Goal: Task Accomplishment & Management: Use online tool/utility

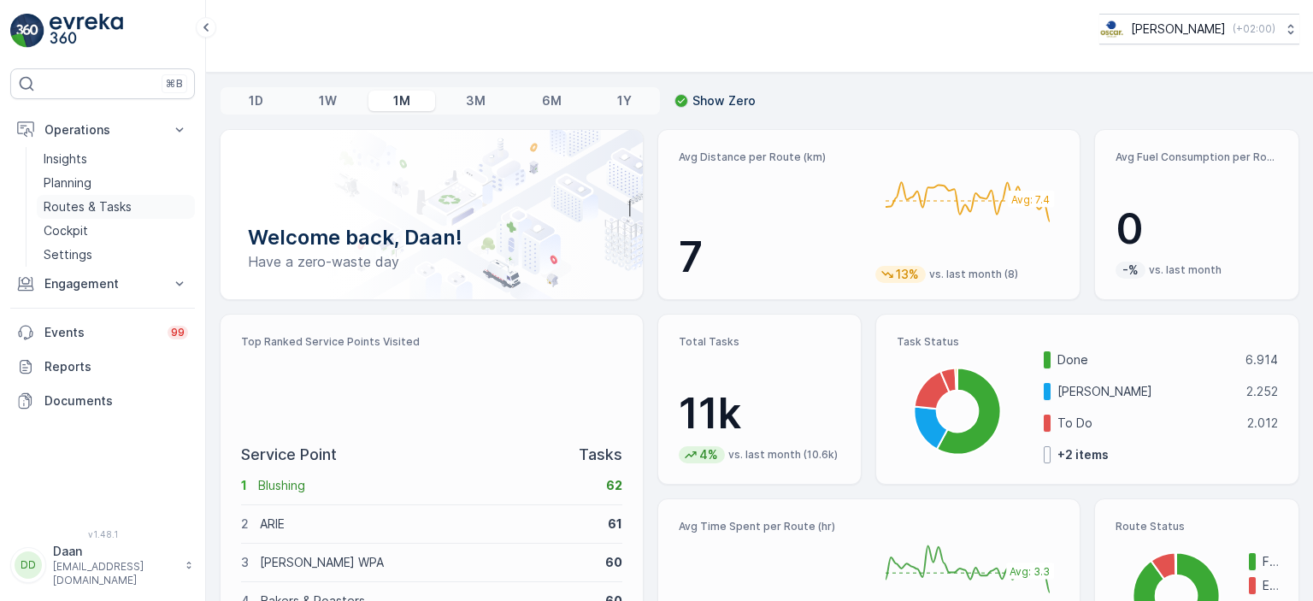
click at [76, 204] on p "Routes & Tasks" at bounding box center [88, 206] width 88 height 17
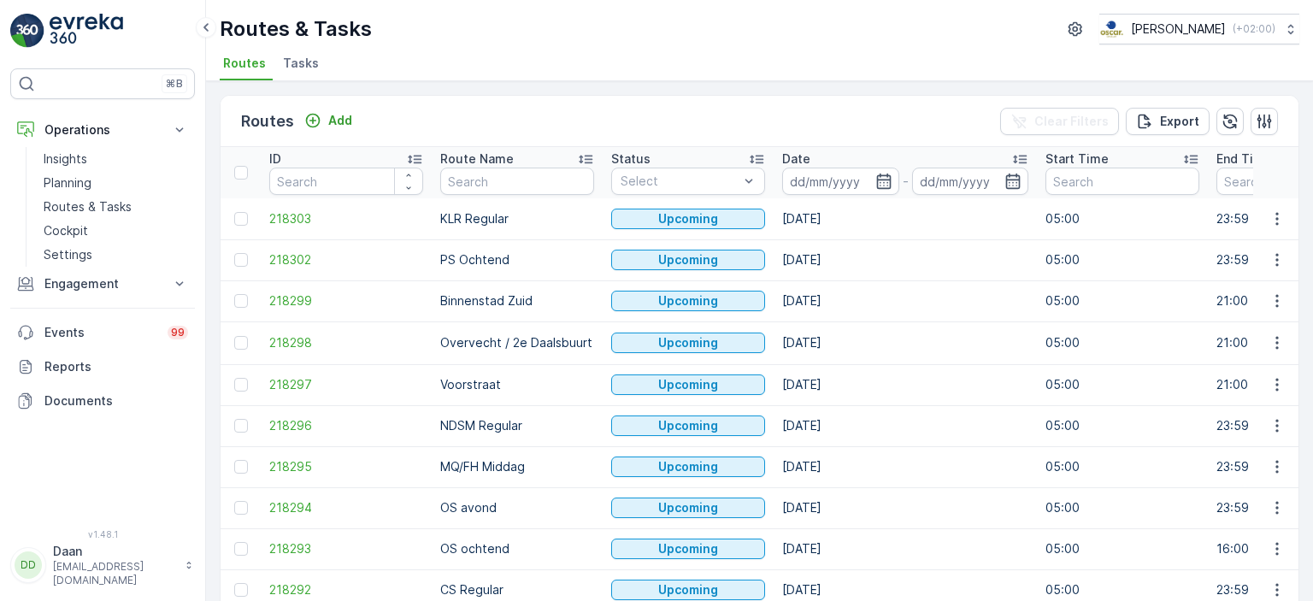
click at [304, 71] on li "Tasks" at bounding box center [302, 65] width 46 height 29
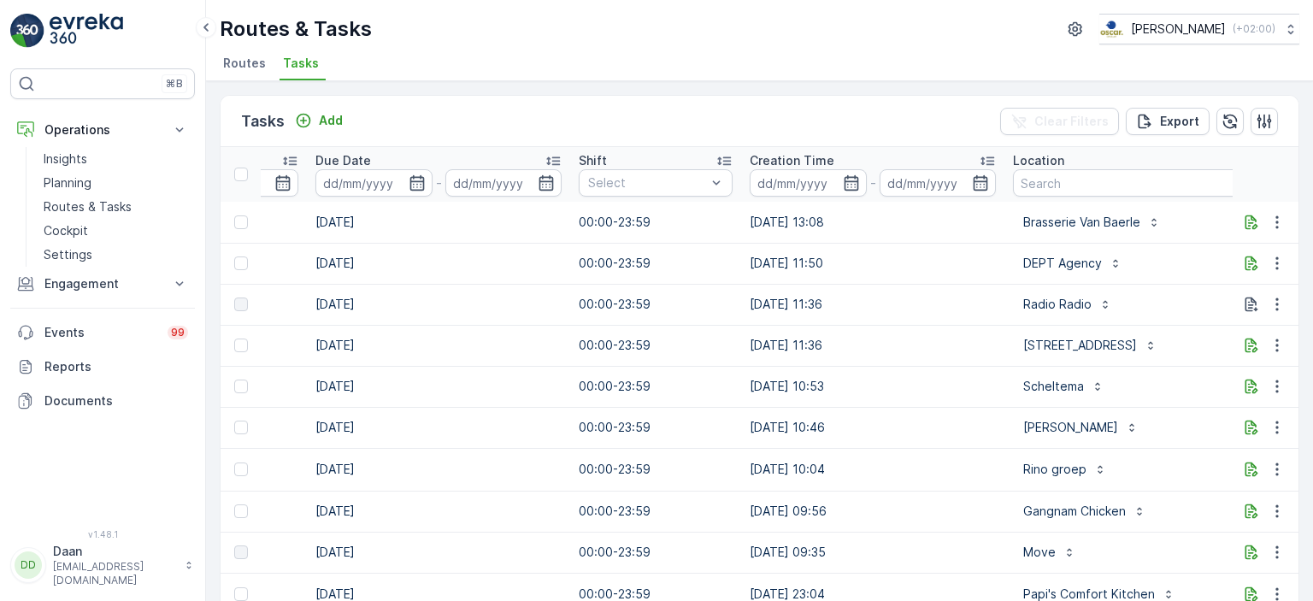
scroll to position [0, 1157]
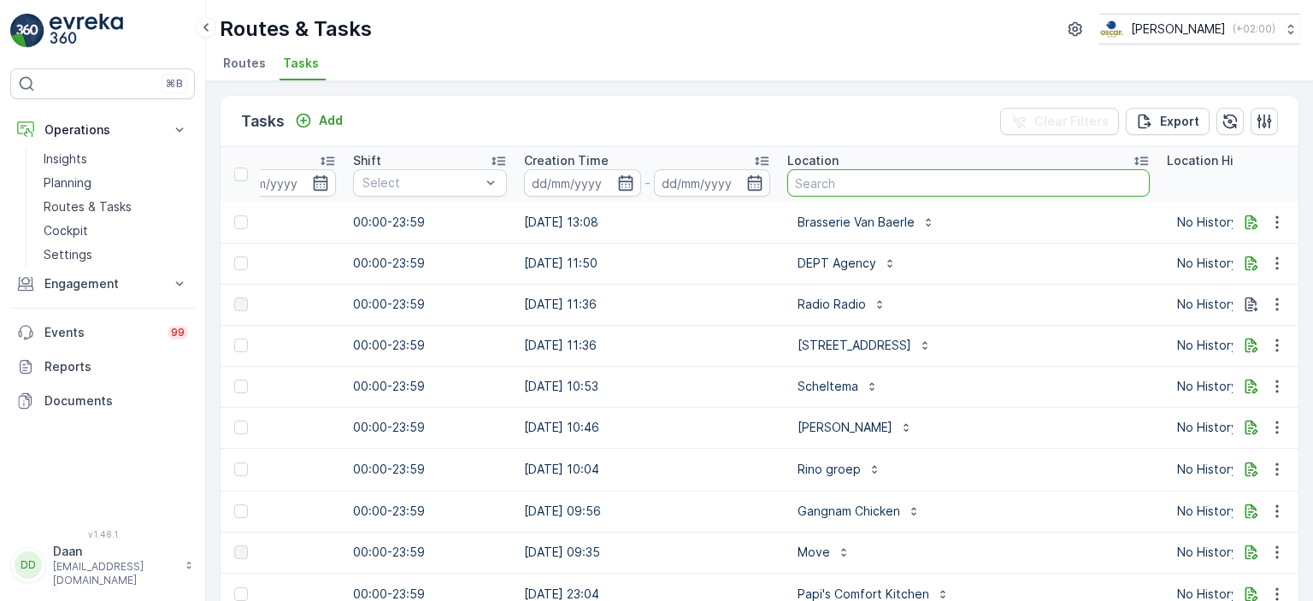
click at [868, 175] on input "text" at bounding box center [968, 182] width 362 height 27
type input "Le [PERSON_NAME]"
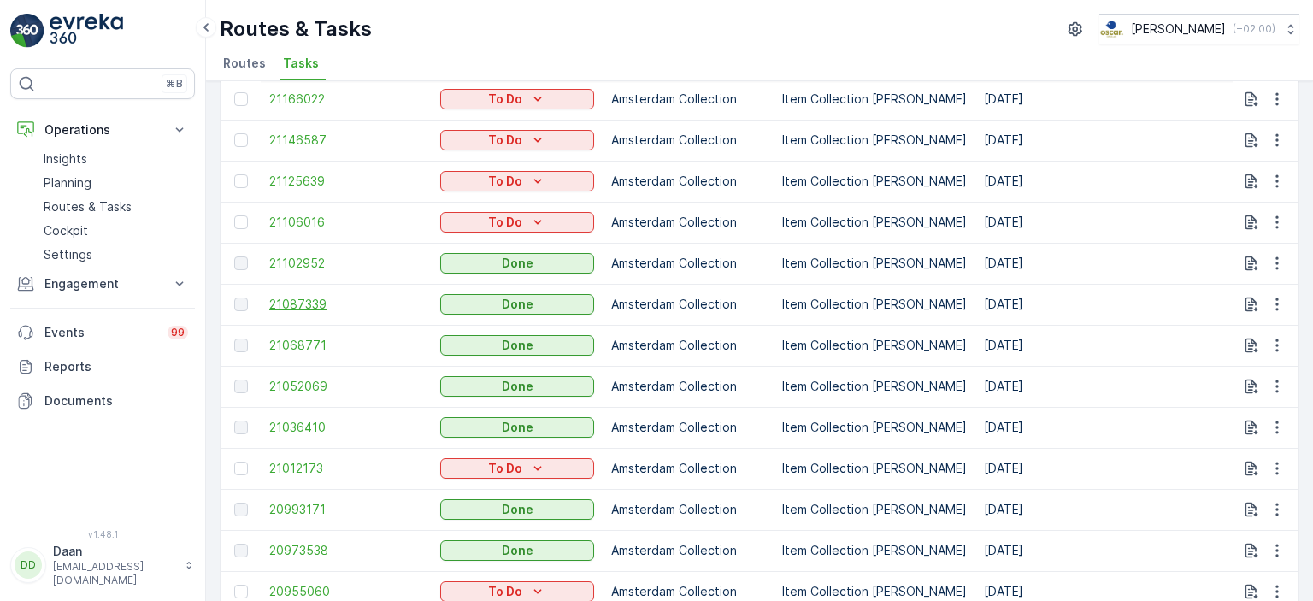
click at [308, 296] on span "21087339" at bounding box center [346, 304] width 154 height 17
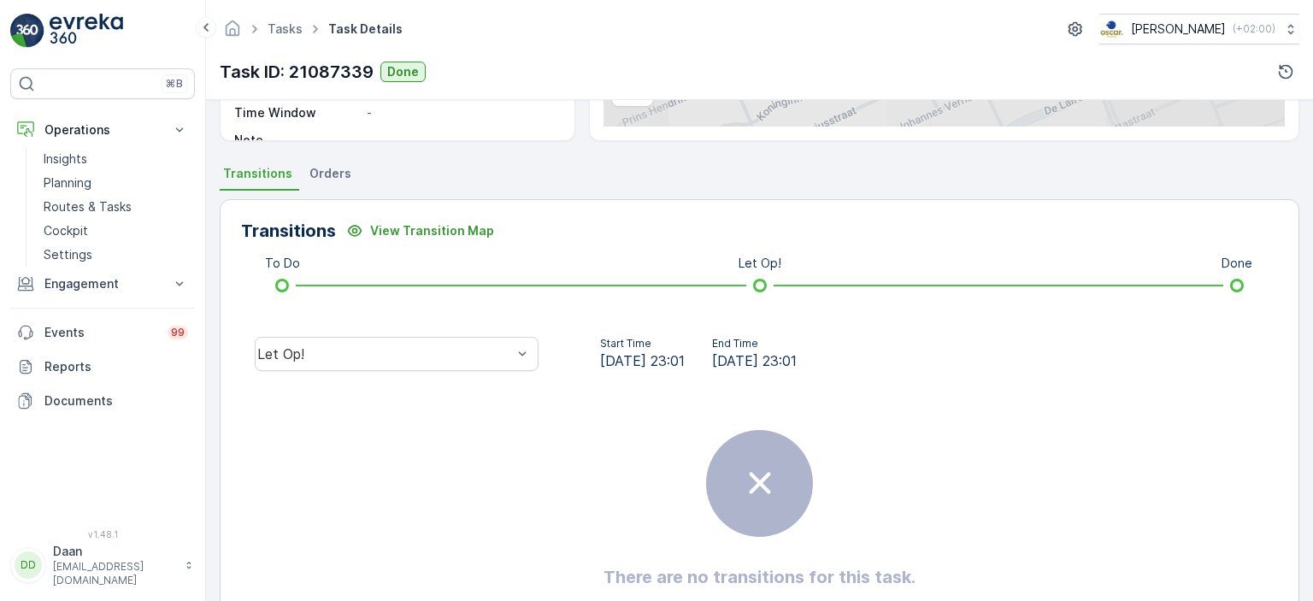
scroll to position [318, 0]
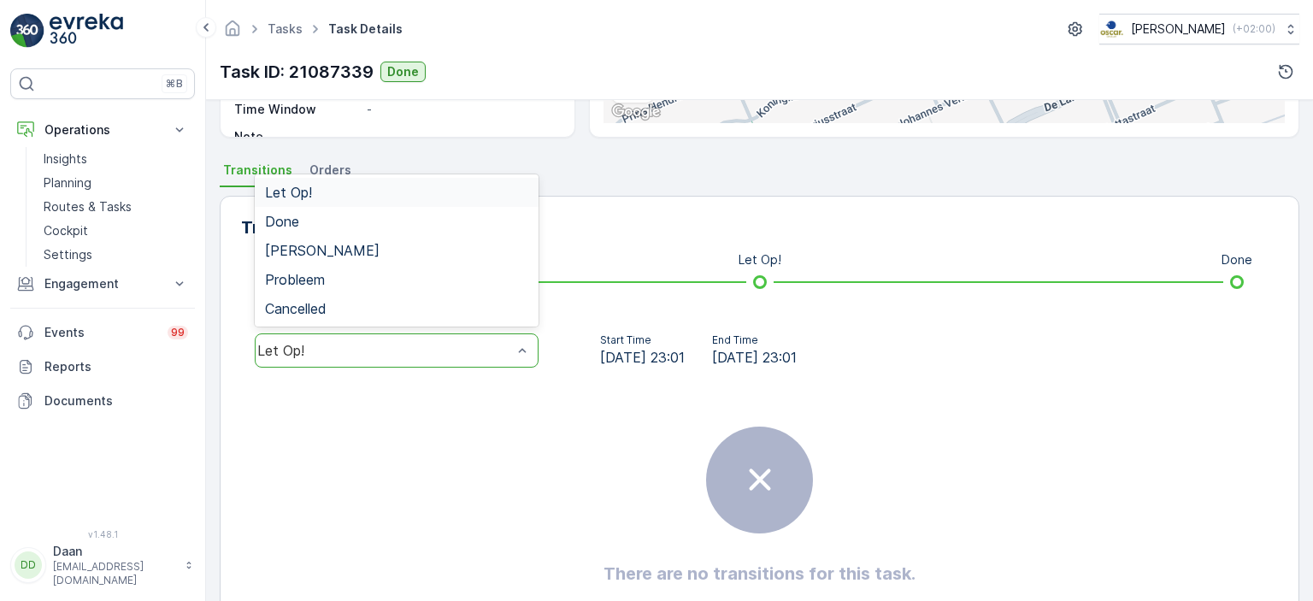
click at [510, 357] on div "Let Op!" at bounding box center [397, 350] width 284 height 34
click at [481, 215] on div "Done" at bounding box center [396, 221] width 263 height 15
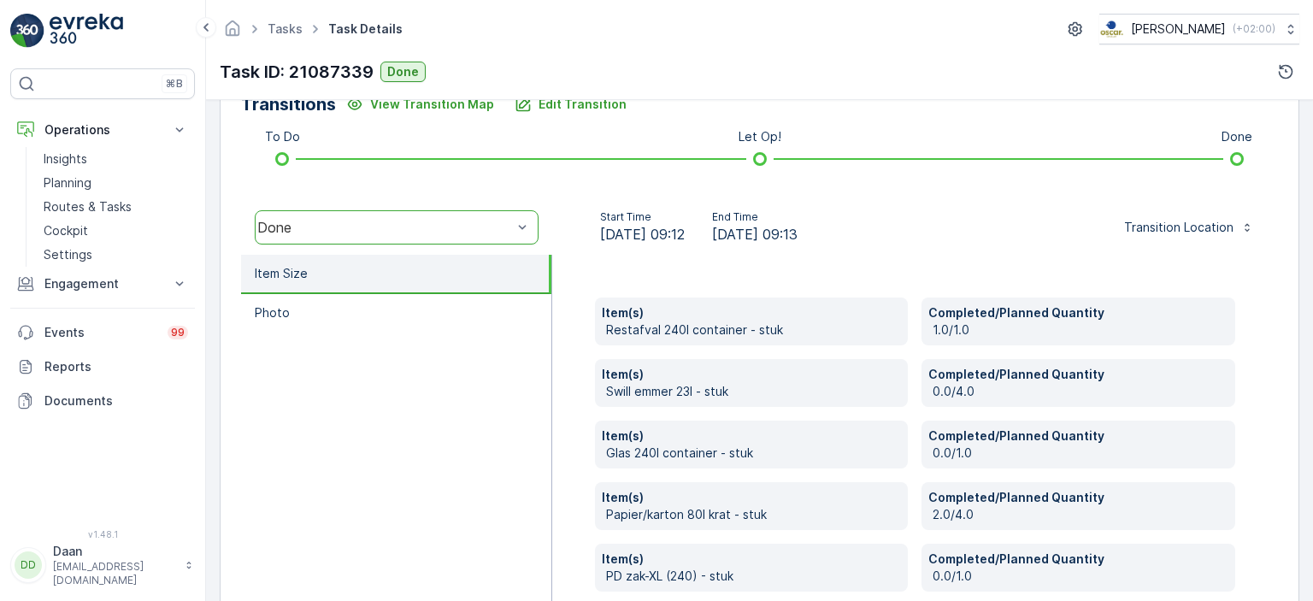
scroll to position [527, 0]
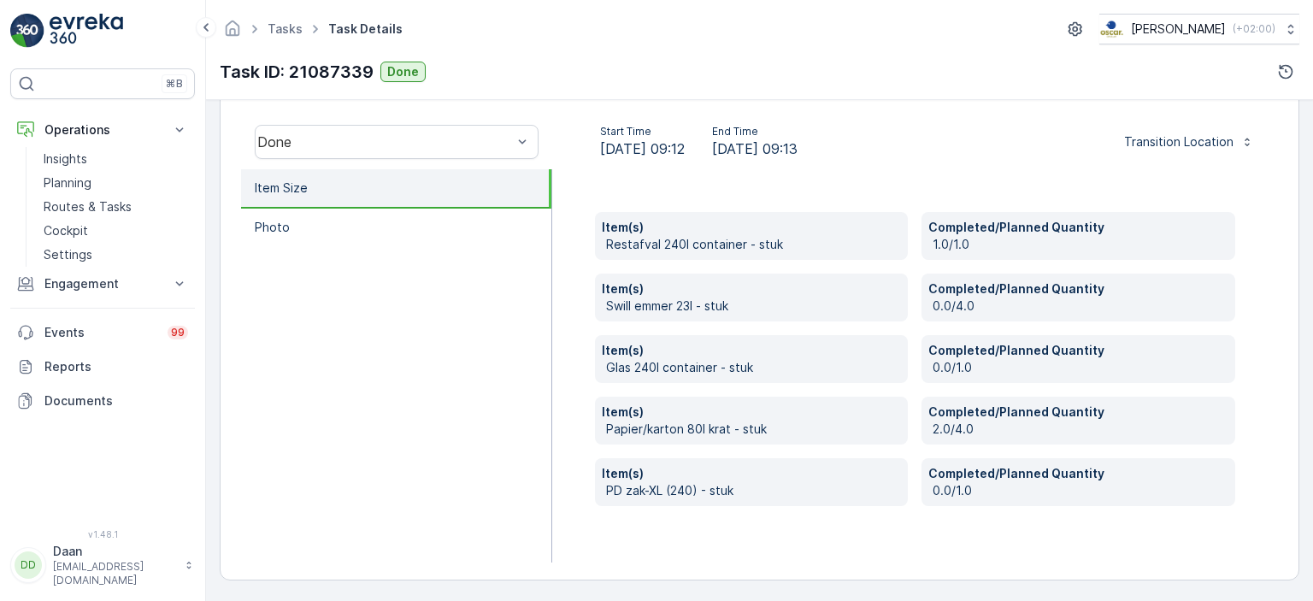
drag, startPoint x: 817, startPoint y: 147, endPoint x: 874, endPoint y: 151, distance: 56.6
click at [832, 151] on div "Start Time [DATE] 09:12 End Time [DATE] 09:13" at bounding box center [699, 142] width 266 height 34
drag, startPoint x: 603, startPoint y: 427, endPoint x: 830, endPoint y: 429, distance: 226.5
click at [830, 429] on div "Item(s) Papier/karton 80l krat - stuk" at bounding box center [752, 421] width 314 height 48
click at [1021, 415] on p "Completed/Planned Quantity" at bounding box center [1078, 411] width 300 height 17
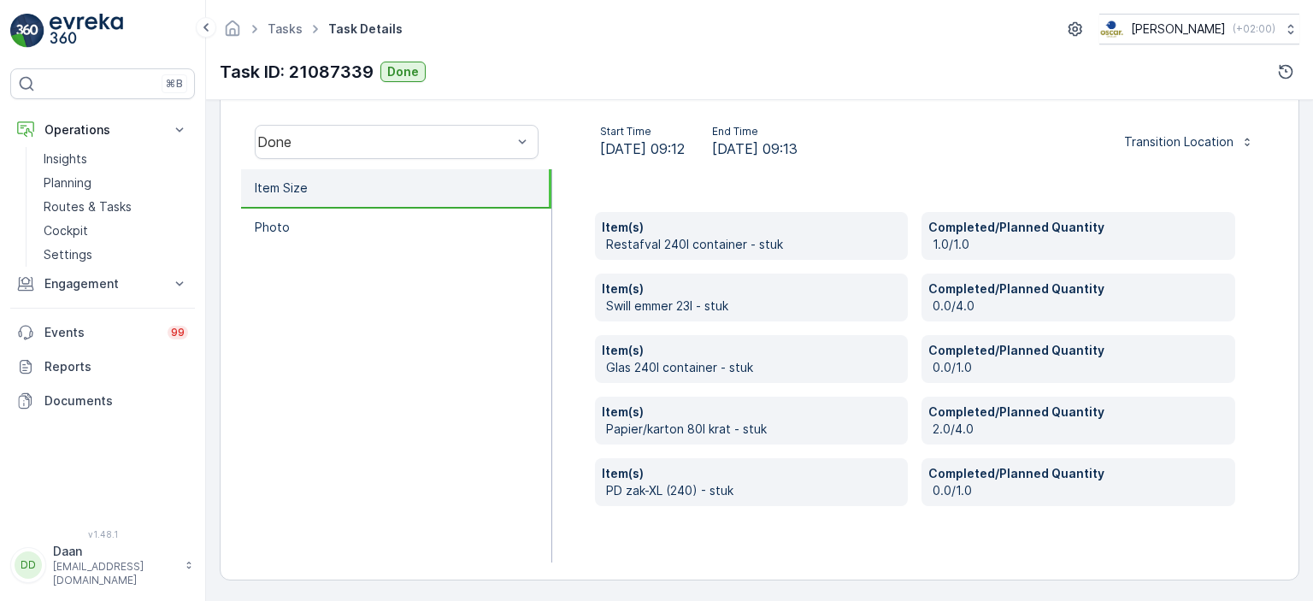
click at [718, 58] on div "Task ID: 21087339 Done" at bounding box center [760, 71] width 1080 height 27
click at [680, 83] on div "Task ID: 21087339 Done" at bounding box center [760, 71] width 1080 height 27
click at [89, 203] on p "Routes & Tasks" at bounding box center [88, 206] width 88 height 17
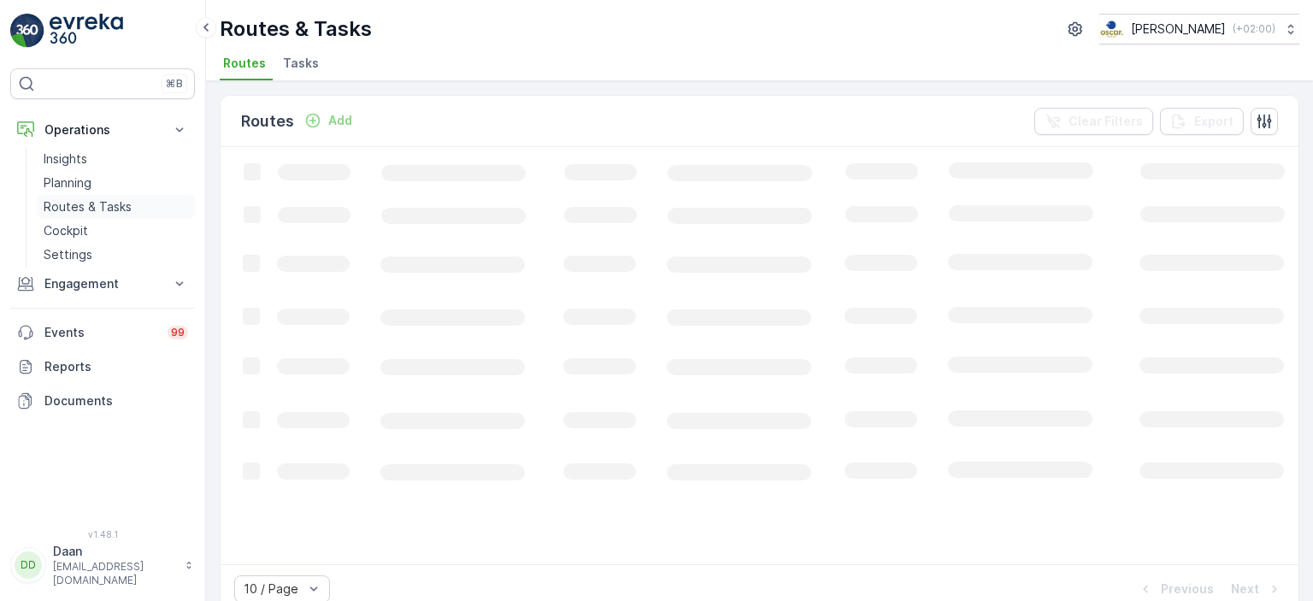
click at [79, 195] on link "Routes & Tasks" at bounding box center [116, 207] width 158 height 24
click at [78, 182] on p "Planning" at bounding box center [68, 182] width 48 height 17
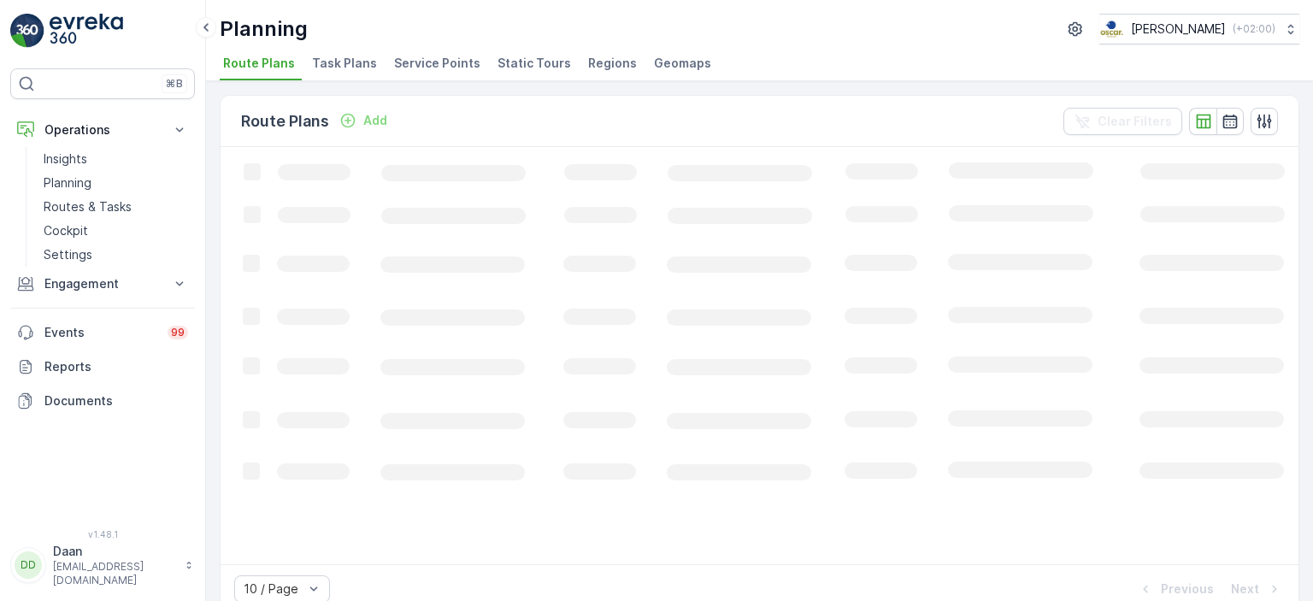
click at [338, 73] on li "Task Plans" at bounding box center [346, 65] width 75 height 29
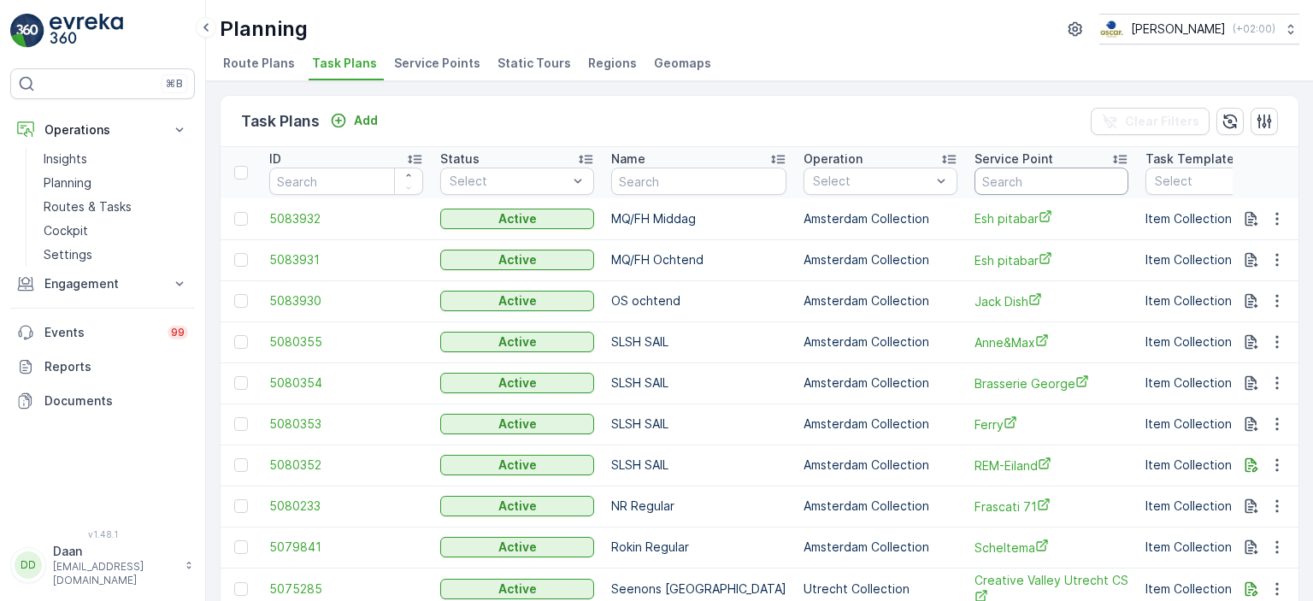
click at [1012, 179] on input "text" at bounding box center [1051, 181] width 154 height 27
type input "Le petit"
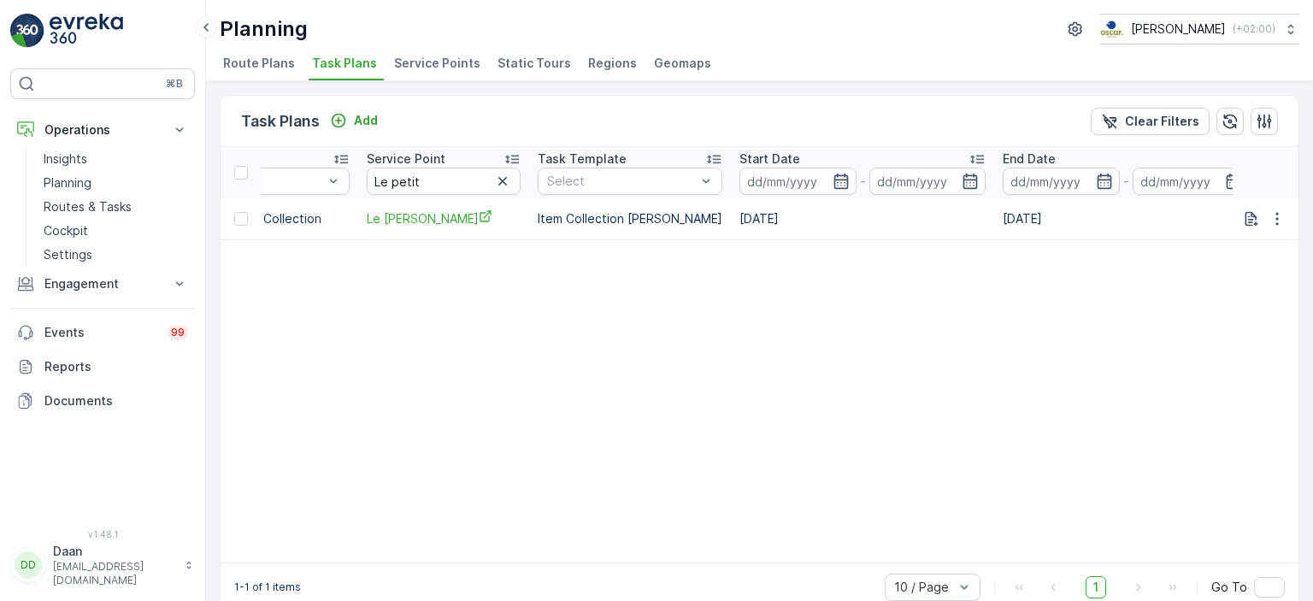
scroll to position [0, 629]
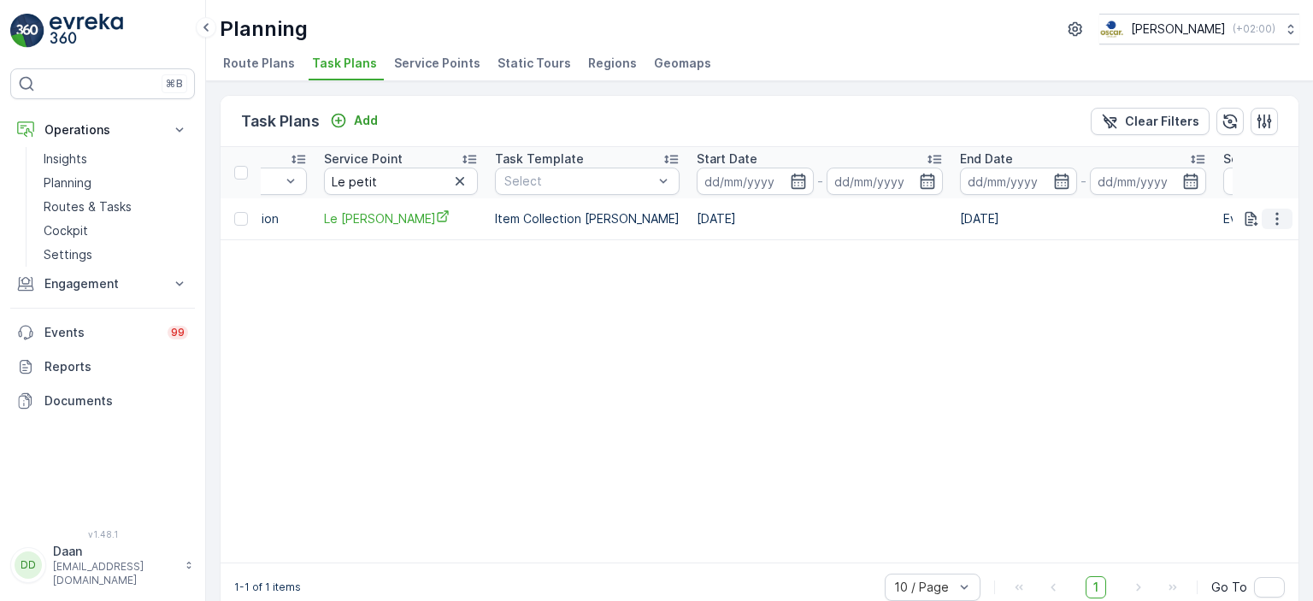
click at [1272, 215] on icon "button" at bounding box center [1276, 218] width 17 height 17
click at [1255, 244] on span "See More Details" at bounding box center [1256, 242] width 99 height 17
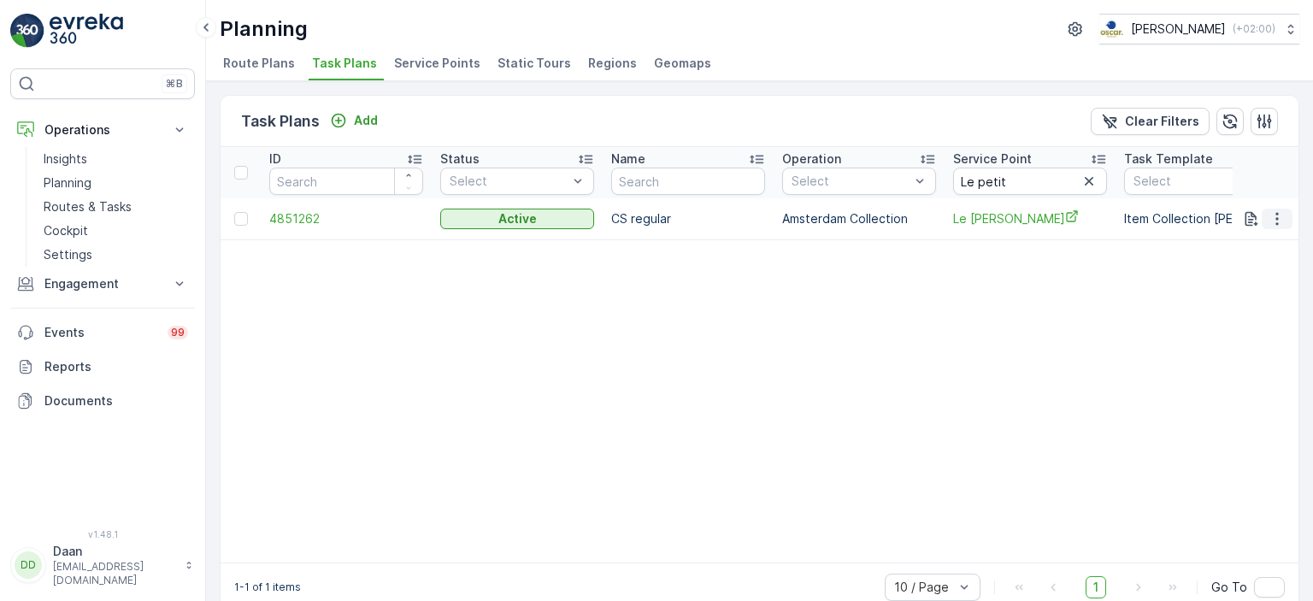
click at [1272, 210] on icon "button" at bounding box center [1276, 218] width 17 height 17
click at [1265, 273] on span "Edit Task Plan" at bounding box center [1246, 266] width 79 height 17
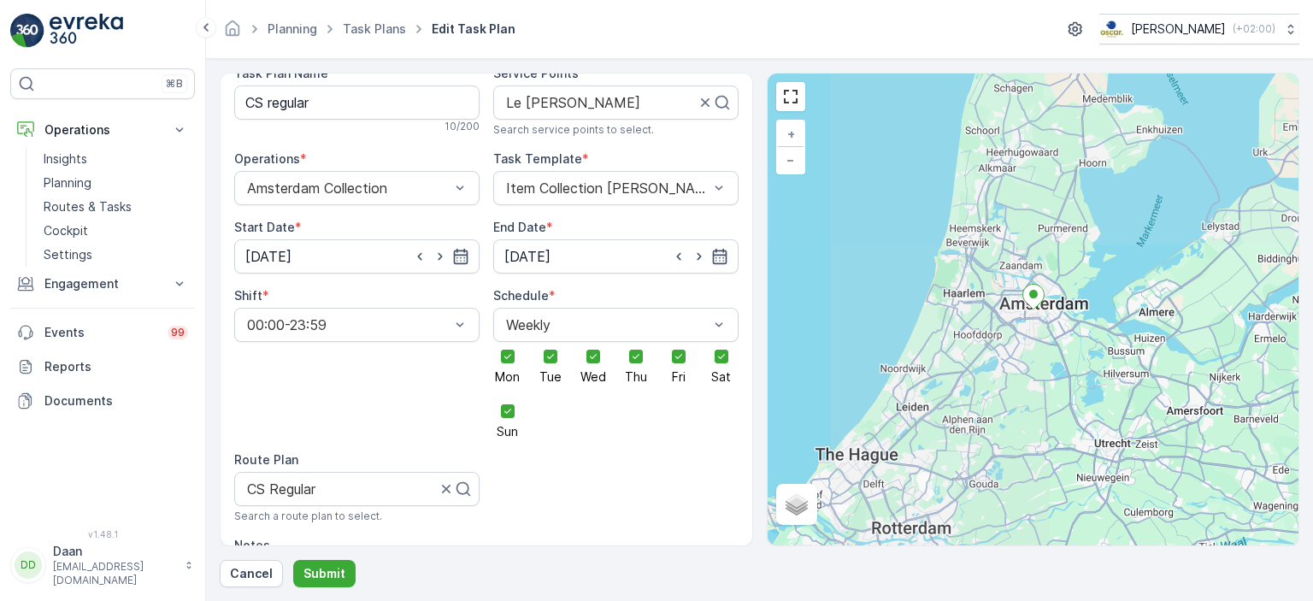
drag, startPoint x: 613, startPoint y: 501, endPoint x: 581, endPoint y: 477, distance: 39.7
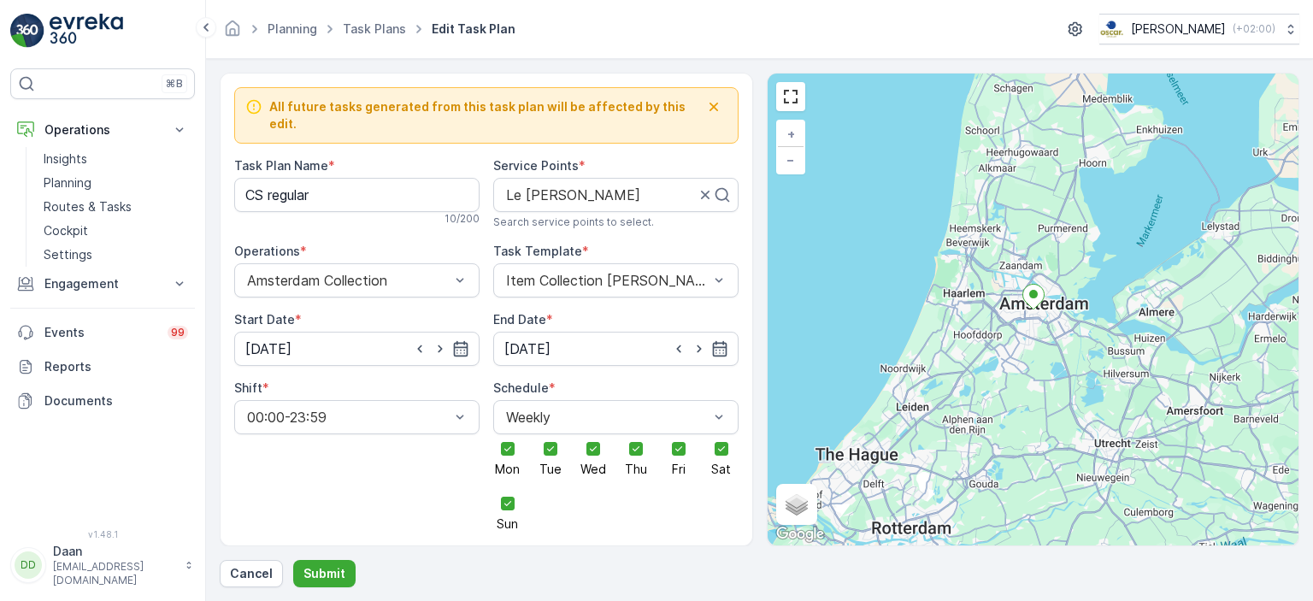
click at [99, 15] on img at bounding box center [87, 31] width 74 height 34
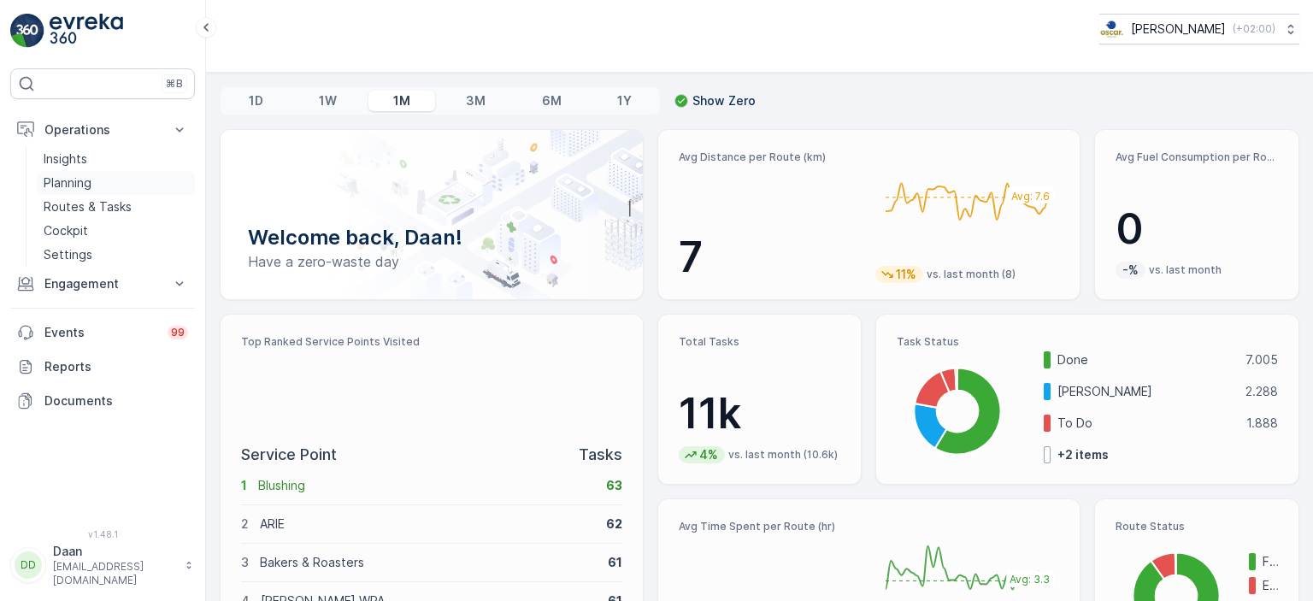
click at [79, 187] on p "Planning" at bounding box center [68, 182] width 48 height 17
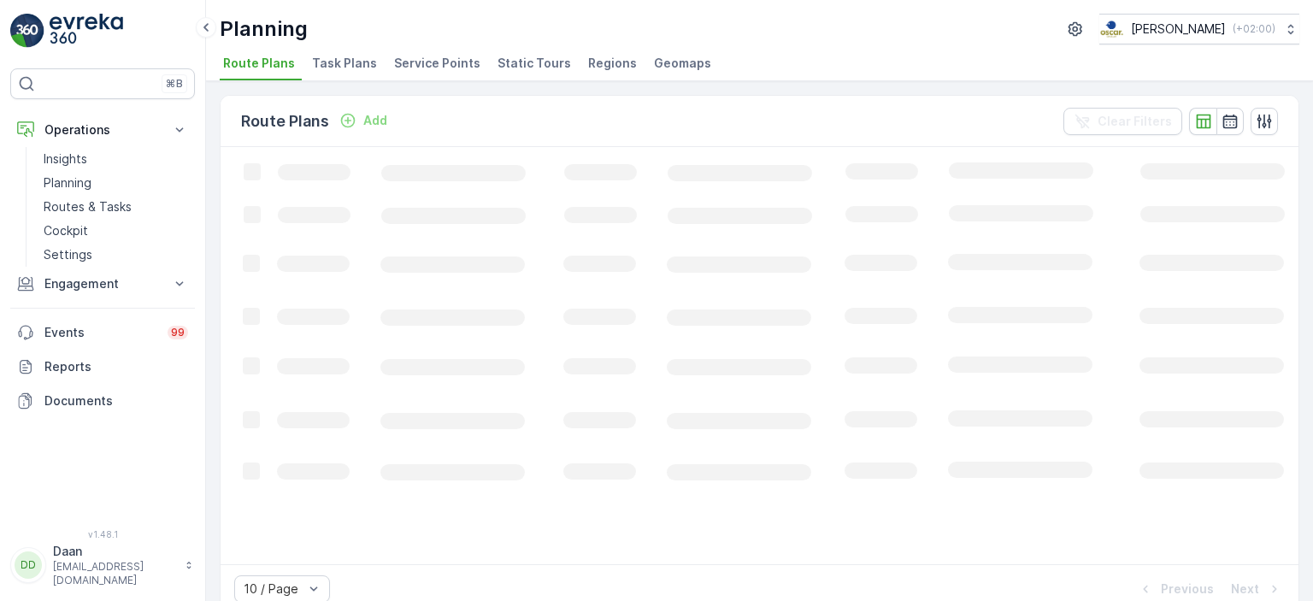
click at [343, 68] on span "Task Plans" at bounding box center [344, 63] width 65 height 17
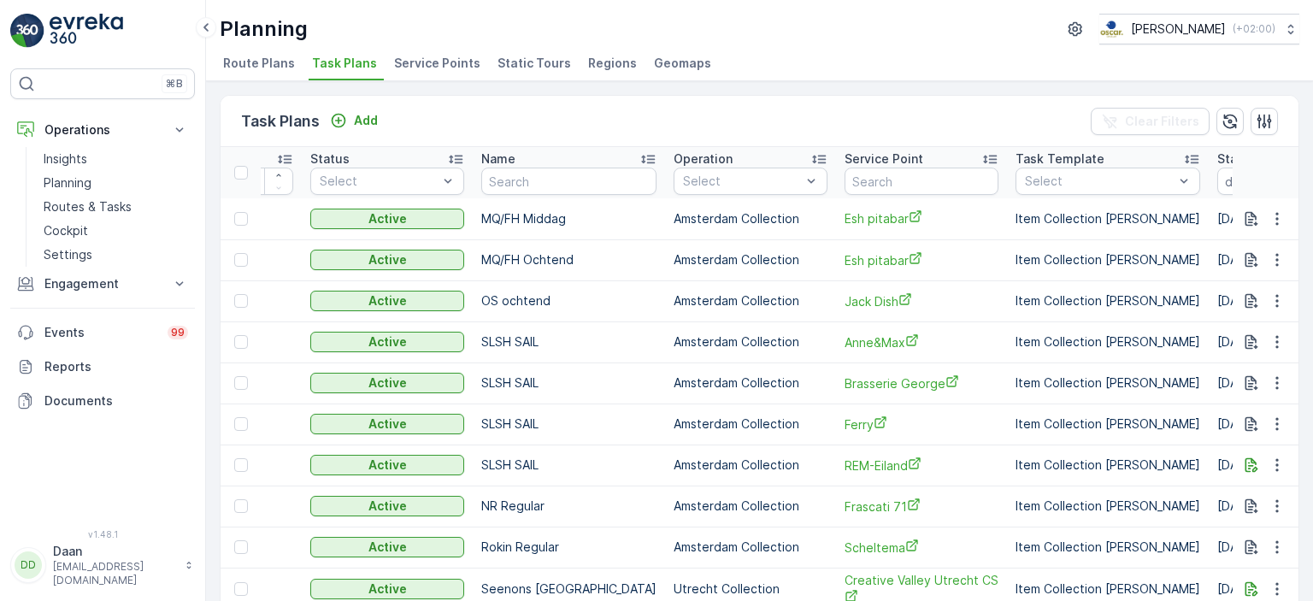
scroll to position [0, 140]
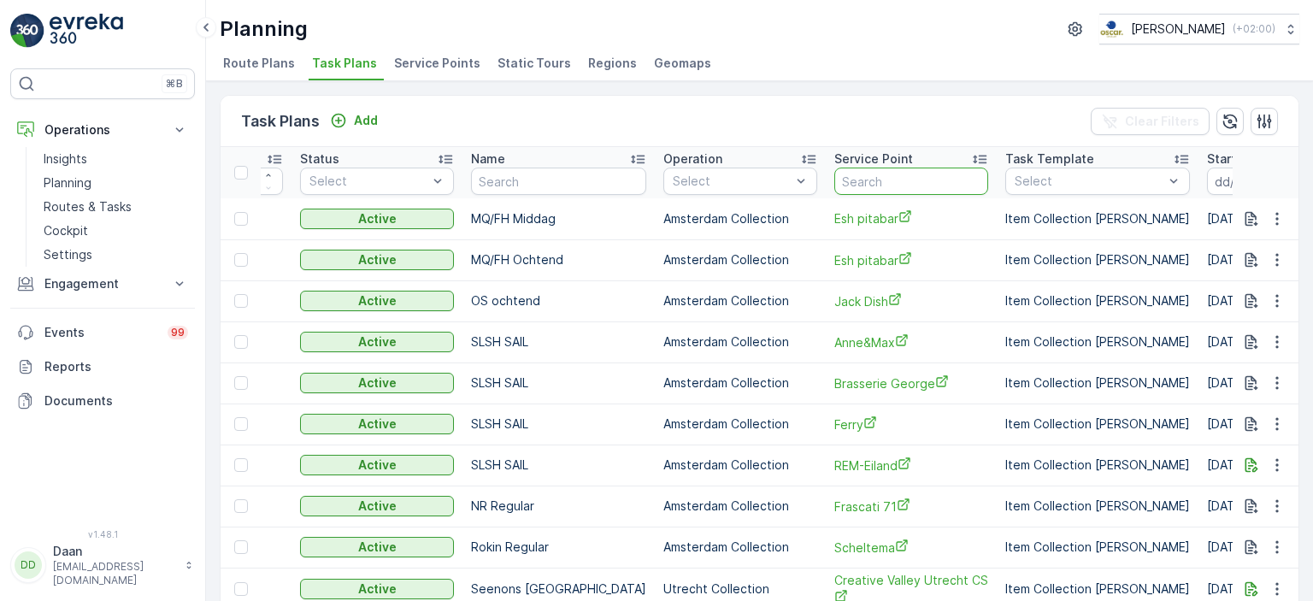
click at [880, 181] on input "text" at bounding box center [911, 181] width 154 height 27
type input "Pannenkoeken"
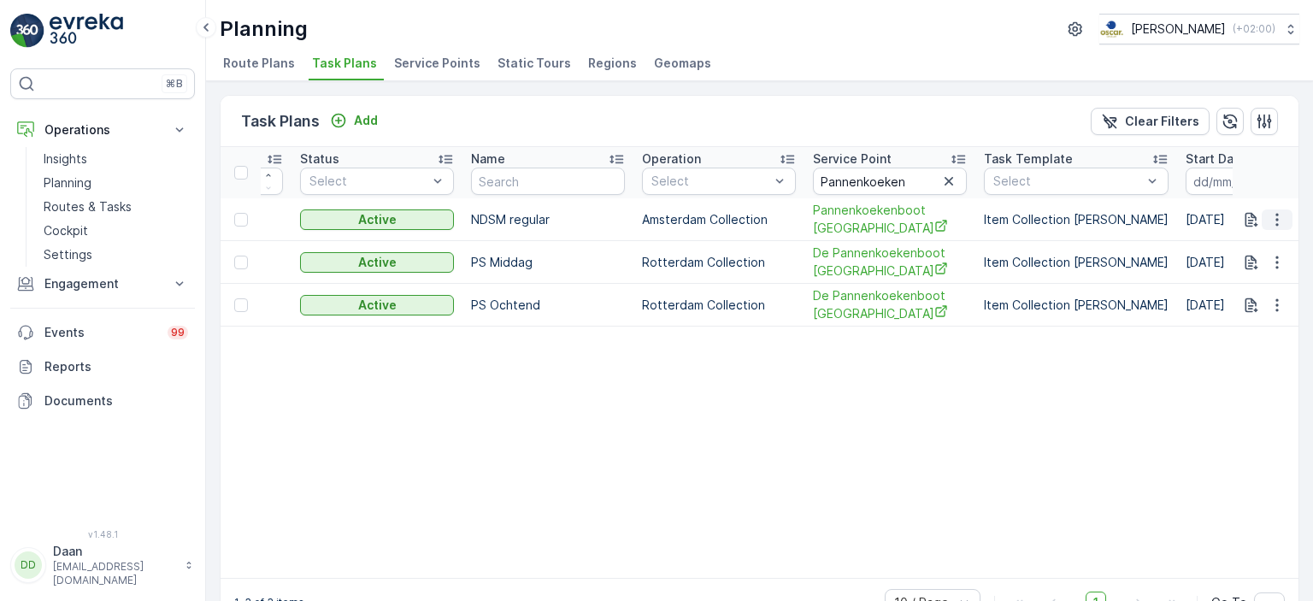
click at [1268, 218] on icon "button" at bounding box center [1276, 219] width 17 height 17
click at [1231, 265] on span "Edit Task Plan" at bounding box center [1246, 267] width 79 height 17
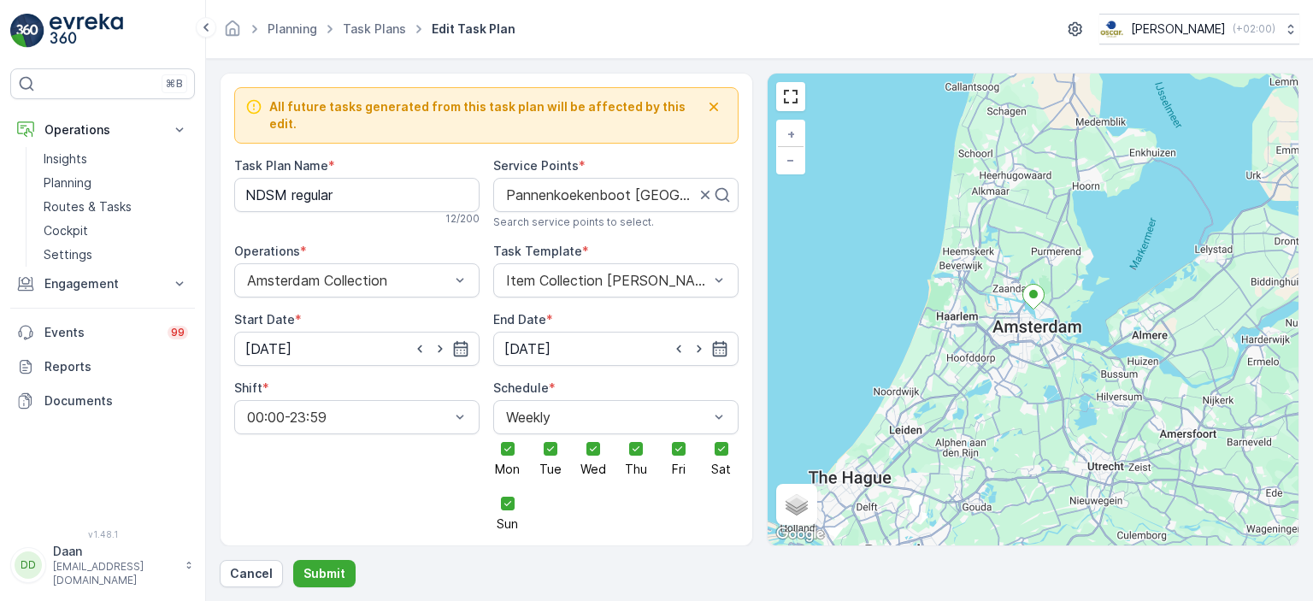
click at [74, 24] on img at bounding box center [87, 31] width 74 height 34
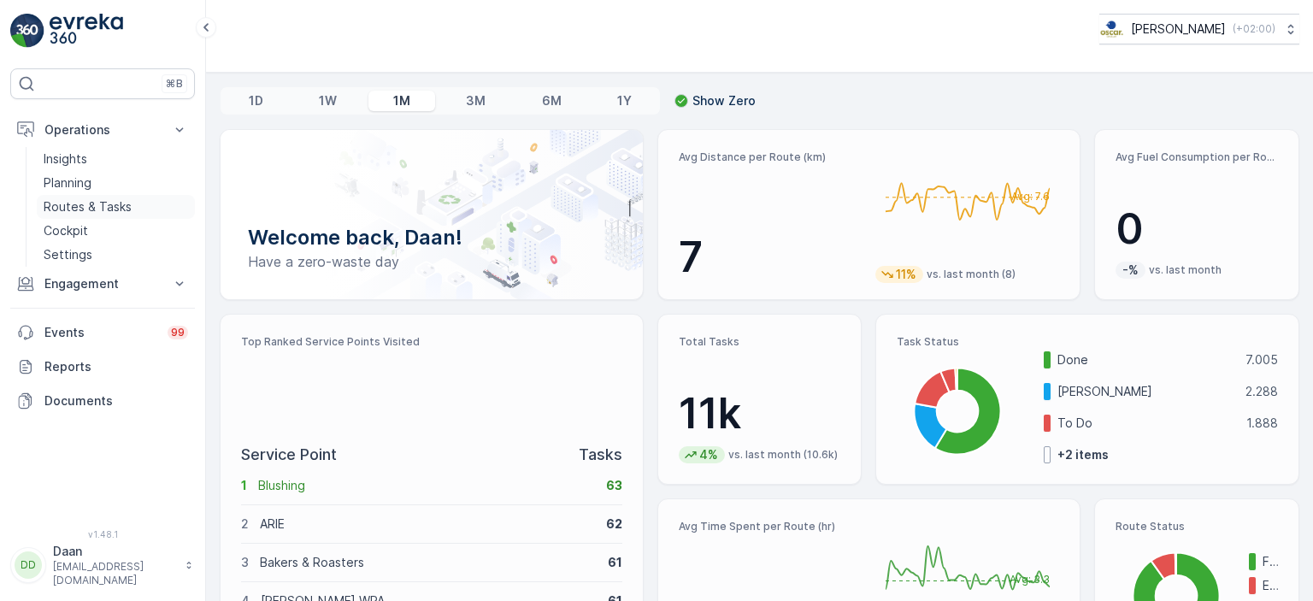
click at [109, 217] on link "Routes & Tasks" at bounding box center [116, 207] width 158 height 24
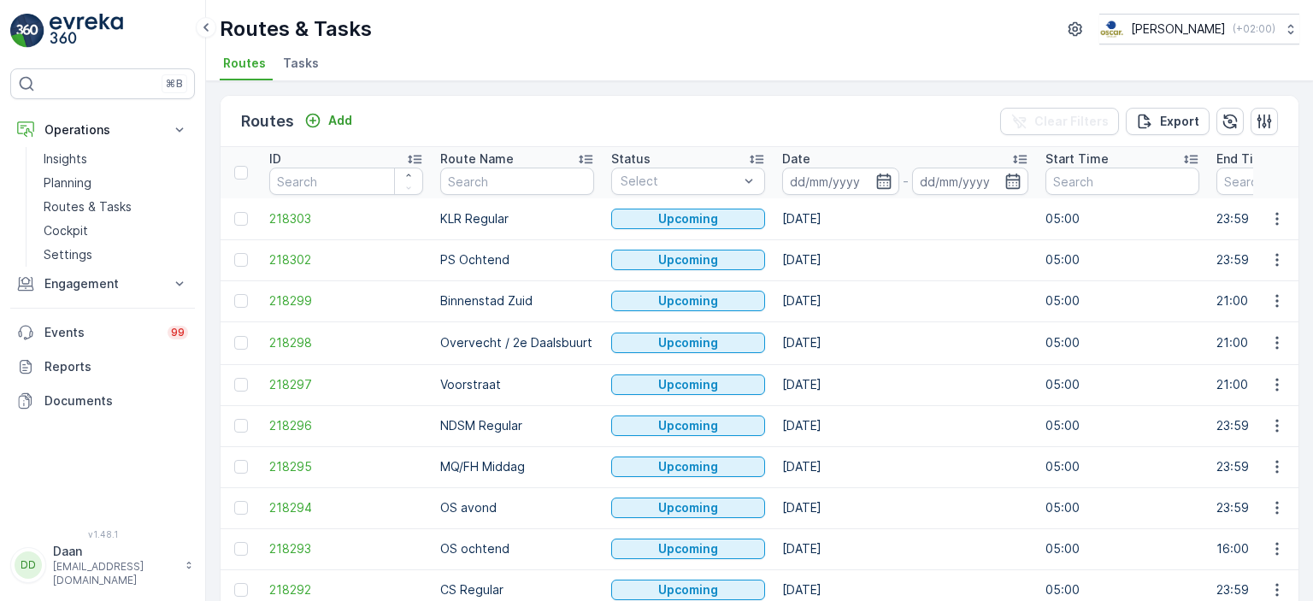
click at [295, 77] on li "Tasks" at bounding box center [302, 65] width 46 height 29
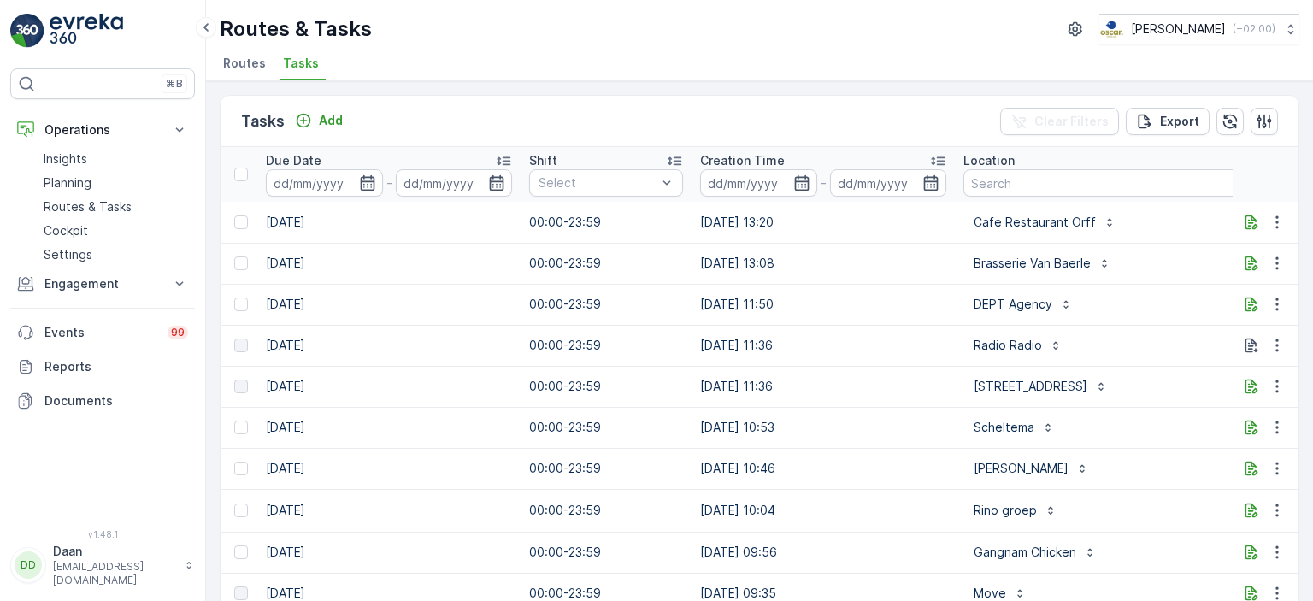
scroll to position [0, 1108]
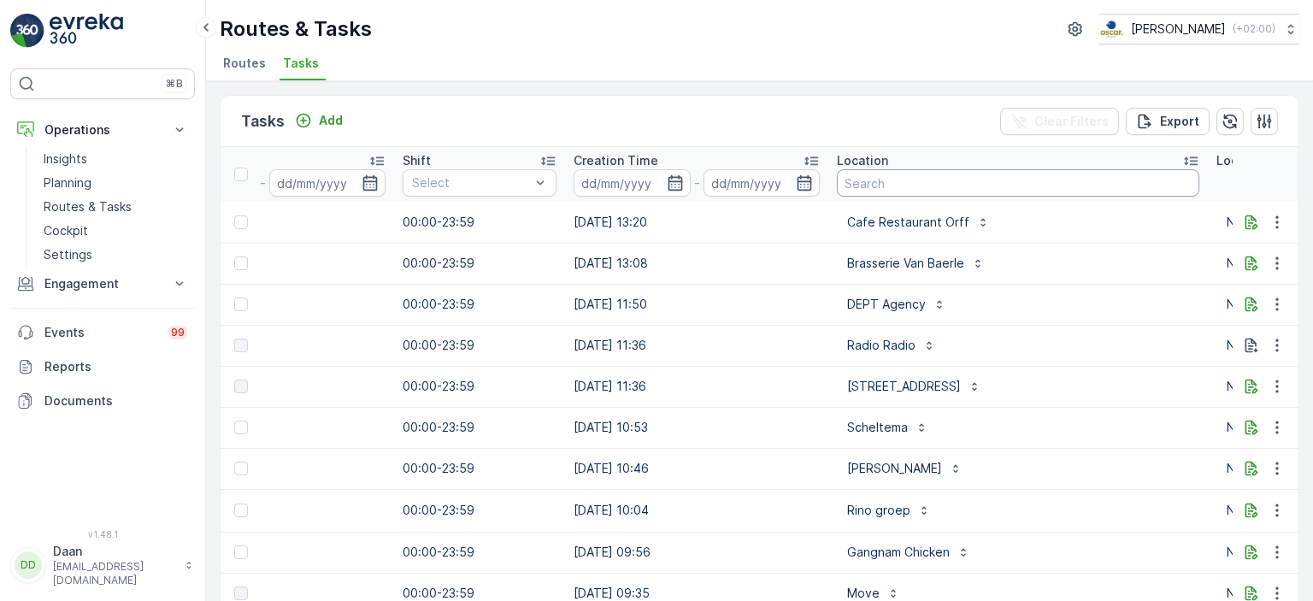
click at [908, 179] on input "text" at bounding box center [1018, 182] width 362 height 27
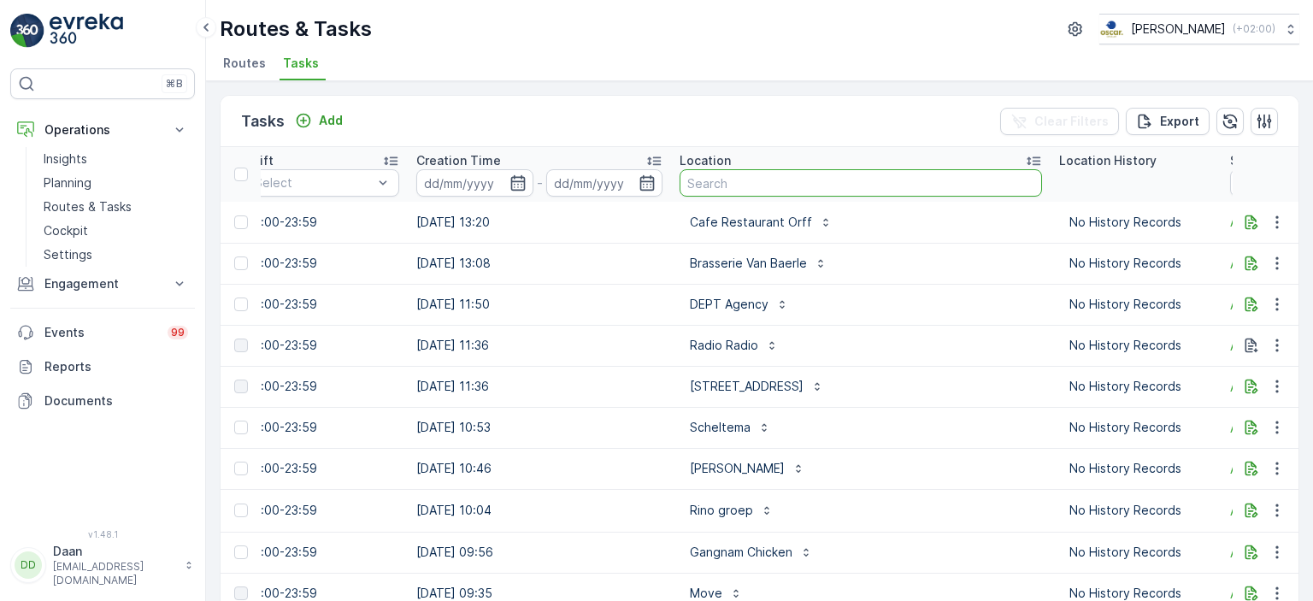
click at [788, 190] on input "text" at bounding box center [861, 182] width 362 height 27
type input "pannenkoeken"
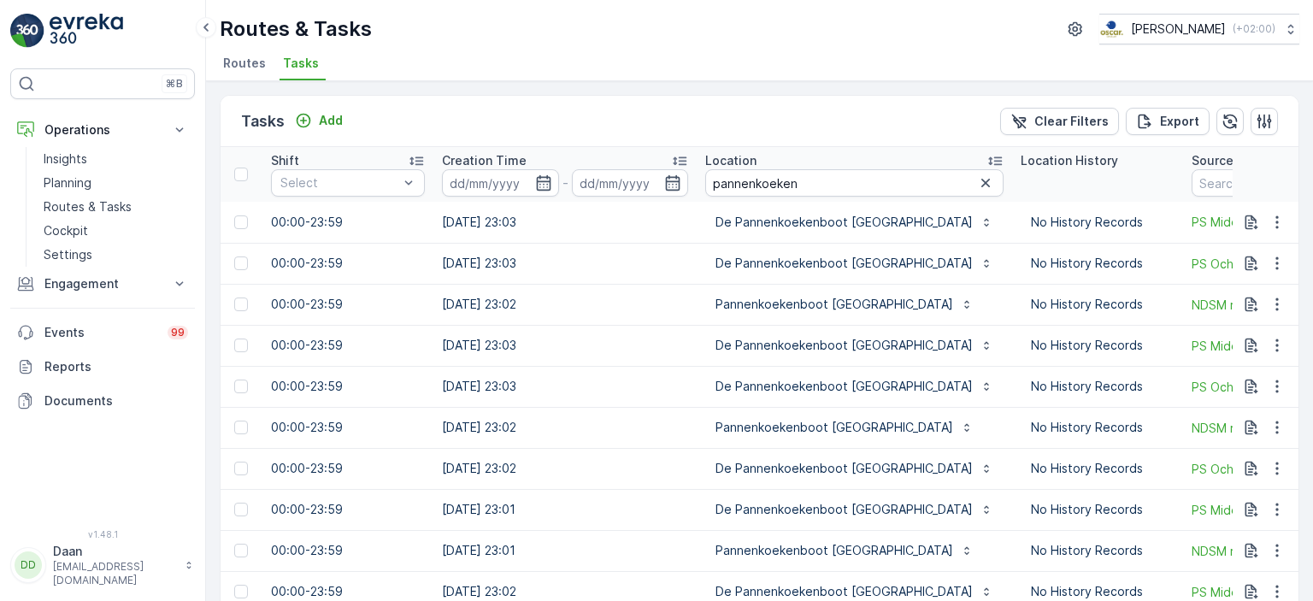
scroll to position [0, 1240]
click at [823, 172] on input "pannenkoeken" at bounding box center [853, 182] width 298 height 27
type input "pannenkoekenboot amst"
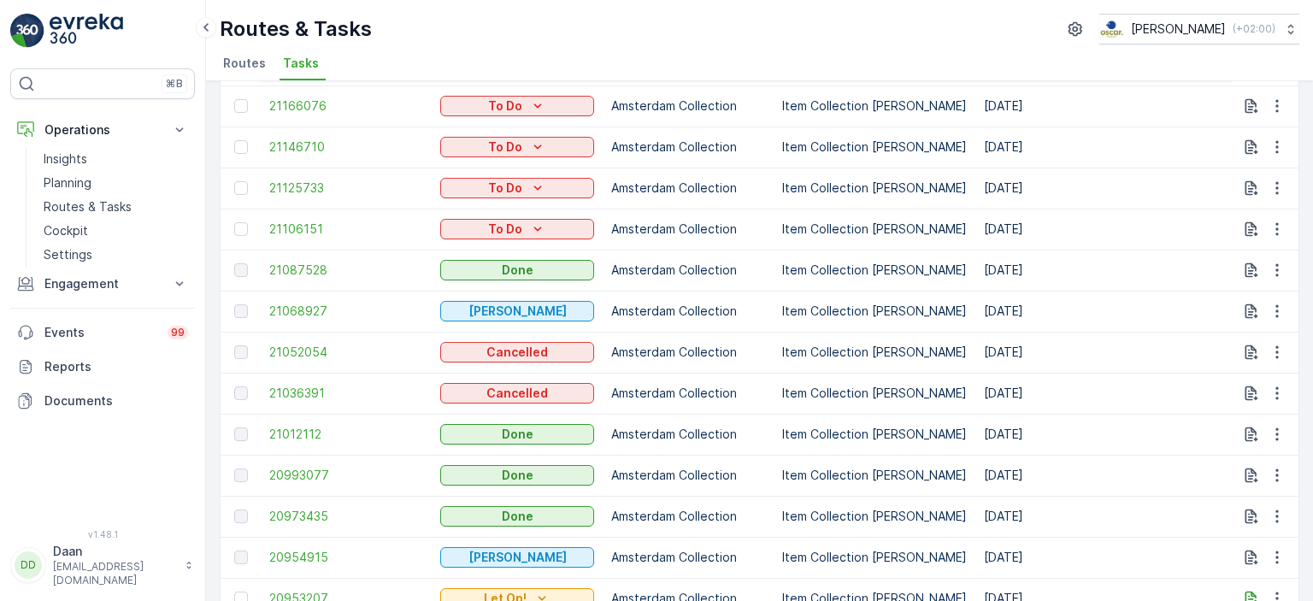
scroll to position [239, 0]
click at [291, 271] on span "21087528" at bounding box center [346, 270] width 154 height 17
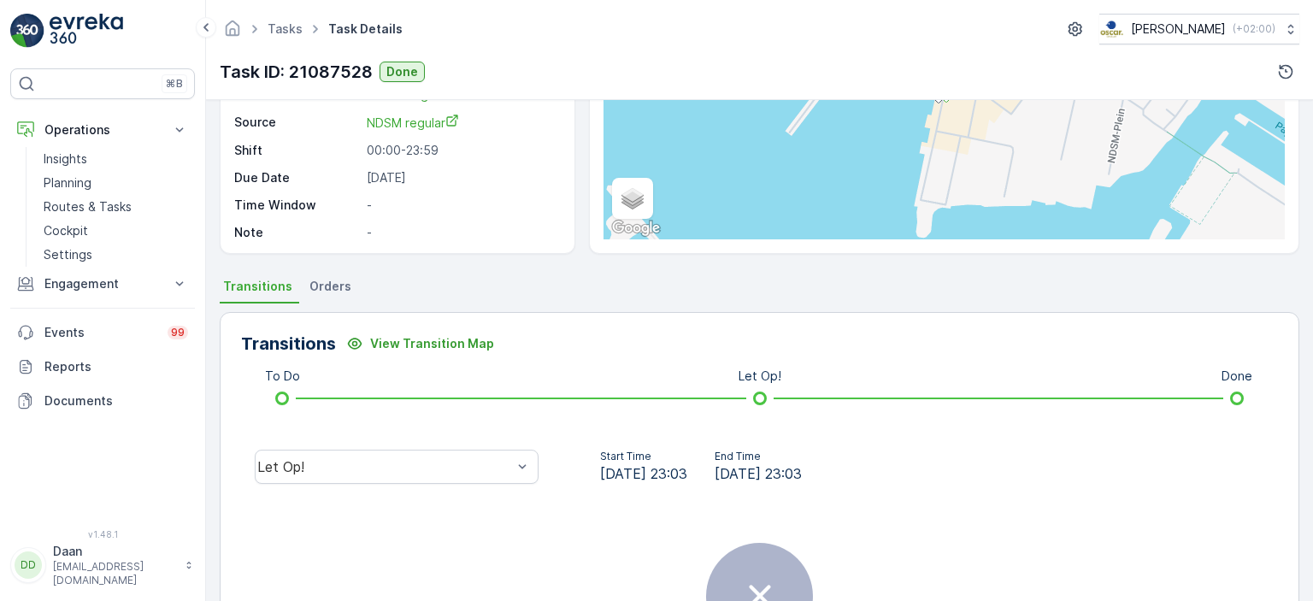
scroll to position [214, 0]
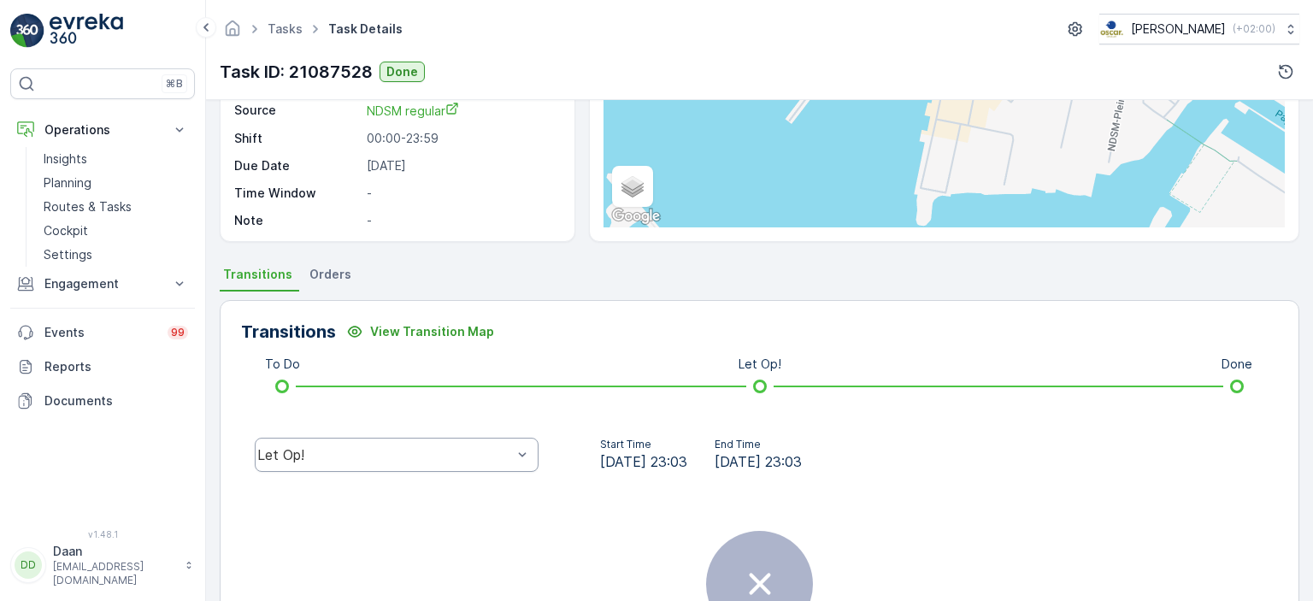
click at [468, 448] on div "Let Op!" at bounding box center [384, 454] width 255 height 15
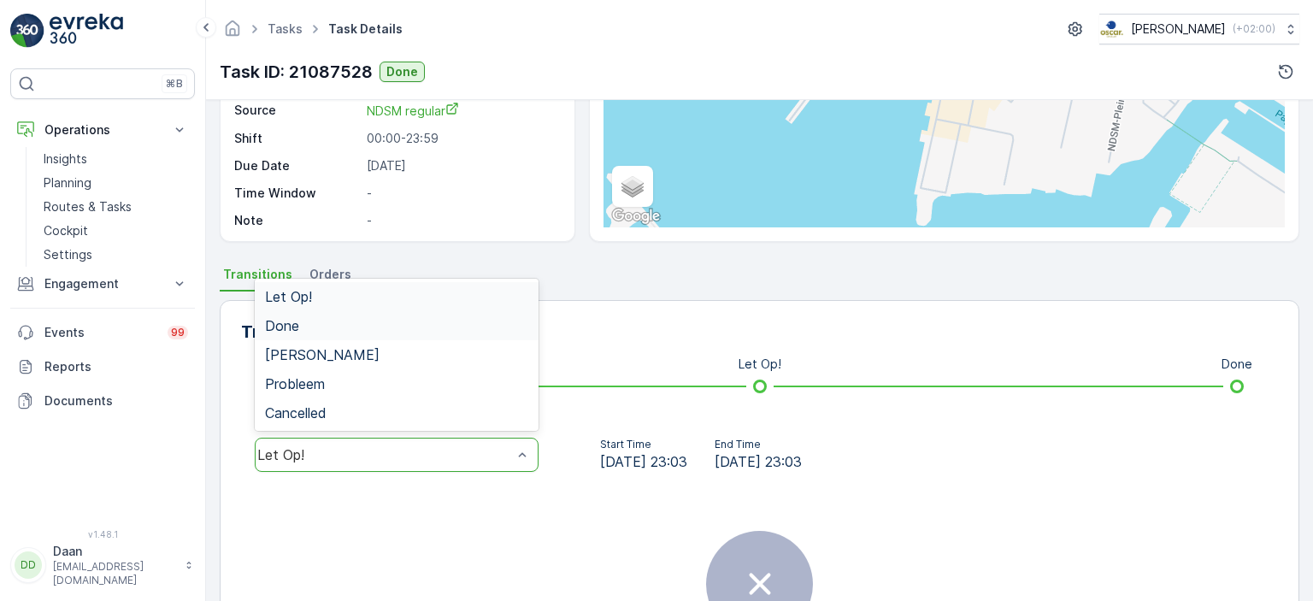
click at [496, 323] on div "Done" at bounding box center [396, 325] width 263 height 15
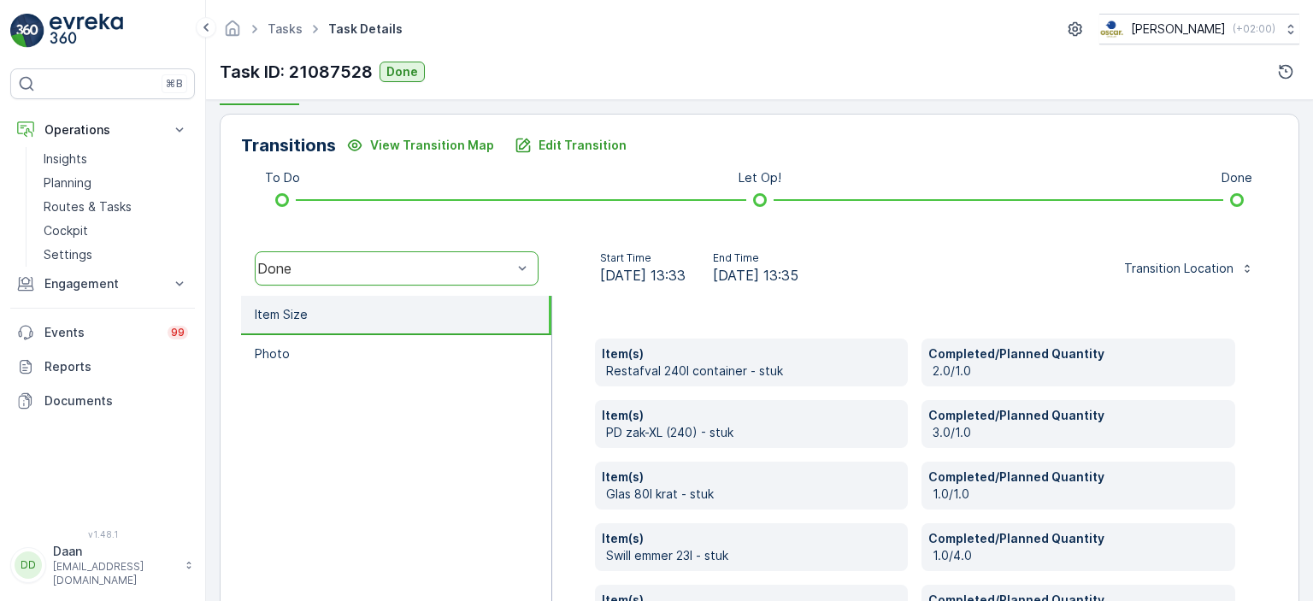
scroll to position [540, 0]
